Goal: Task Accomplishment & Management: Use online tool/utility

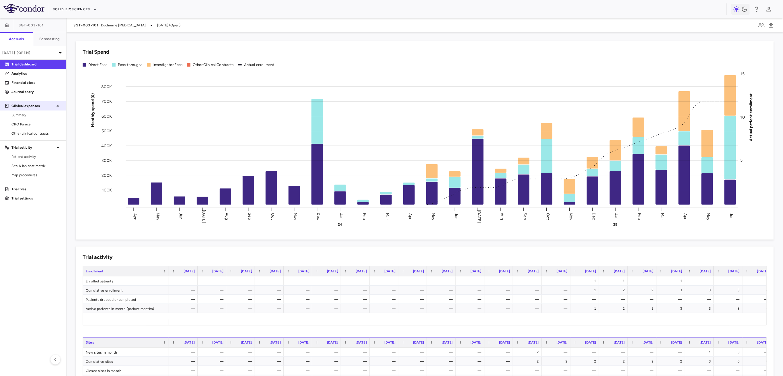
drag, startPoint x: 39, startPoint y: 123, endPoint x: 61, endPoint y: 110, distance: 25.2
click at [39, 123] on span "CRO Parexel" at bounding box center [36, 124] width 50 height 5
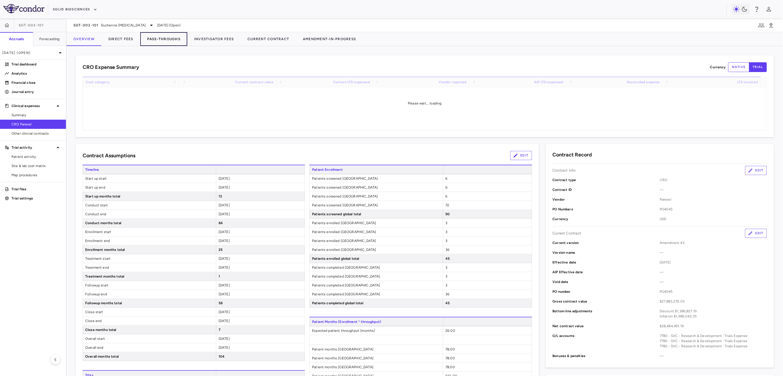
click at [144, 38] on button "Pass-Throughs" at bounding box center [163, 39] width 47 height 14
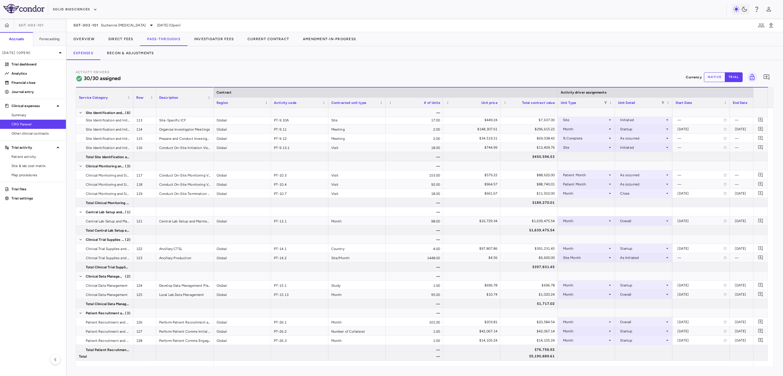
scroll to position [215, 0]
click at [338, 197] on span "Export" at bounding box center [342, 198] width 48 height 8
click at [395, 209] on span "Excel Export" at bounding box center [403, 208] width 27 height 8
click at [432, 184] on span "Export" at bounding box center [410, 182] width 48 height 8
